Goal: Task Accomplishment & Management: Manage account settings

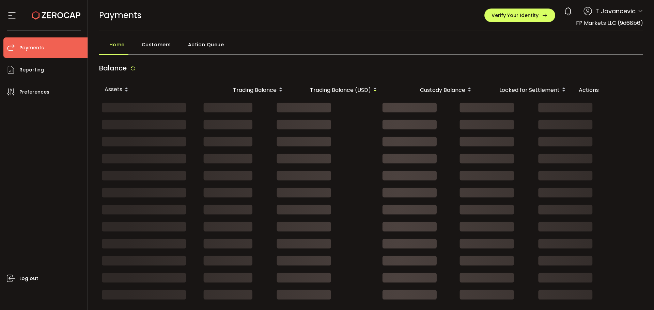
click at [211, 41] on span "Action Queue" at bounding box center [206, 45] width 36 height 14
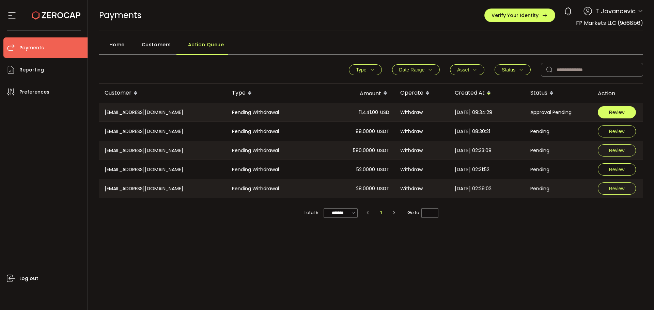
click at [611, 111] on span "Review" at bounding box center [617, 112] width 16 height 5
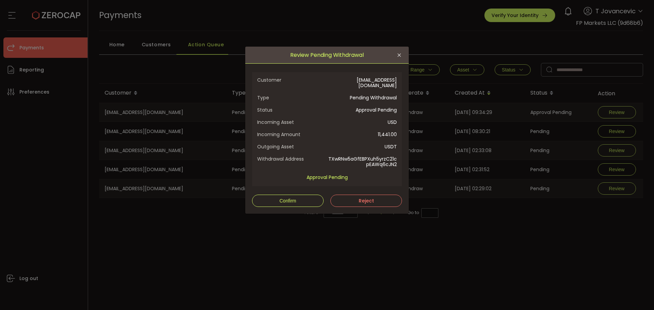
click at [326, 95] on span "Type" at bounding box center [292, 97] width 70 height 5
click at [287, 198] on span "Confirm" at bounding box center [287, 200] width 17 height 5
